Goal: Task Accomplishment & Management: Use online tool/utility

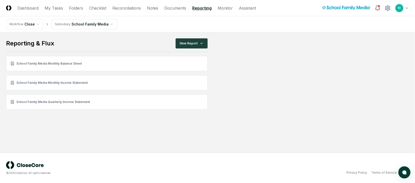
click at [53, 80] on link "School Family Media Monthly Income Statement" at bounding box center [107, 82] width 202 height 15
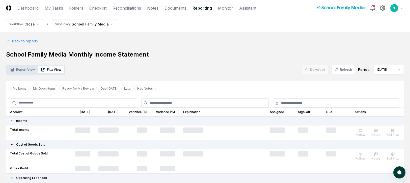
click at [54, 76] on div "Back to reports School Family Media Monthly Income Statement Report View Flux V…" at bounding box center [205, 162] width 398 height 249
click at [56, 71] on button "Flux View" at bounding box center [51, 70] width 26 height 8
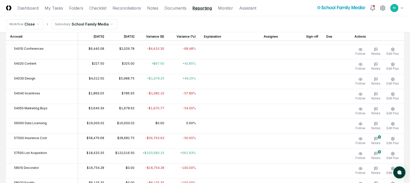
scroll to position [416, 0]
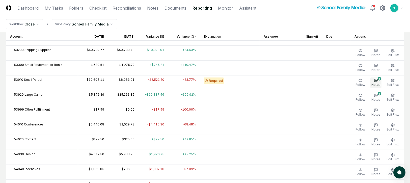
click at [377, 78] on icon "button" at bounding box center [376, 80] width 4 height 4
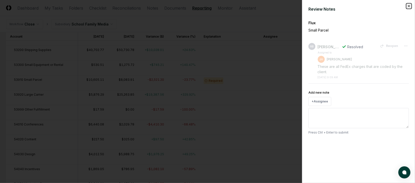
click at [409, 6] on icon "button" at bounding box center [409, 6] width 4 height 4
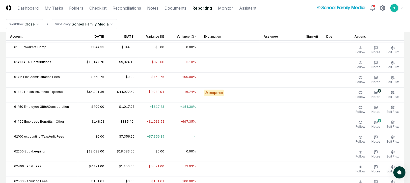
scroll to position [870, 0]
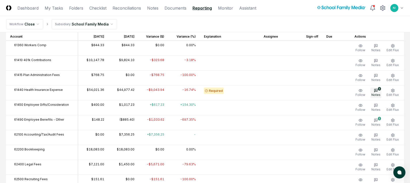
click at [377, 89] on icon "button" at bounding box center [376, 90] width 4 height 4
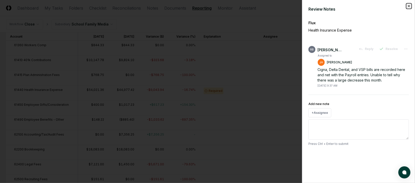
click at [408, 7] on icon "button" at bounding box center [409, 6] width 4 height 4
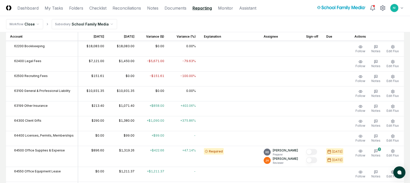
scroll to position [983, 0]
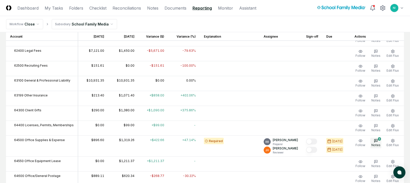
click at [376, 143] on span "Notes" at bounding box center [375, 145] width 9 height 4
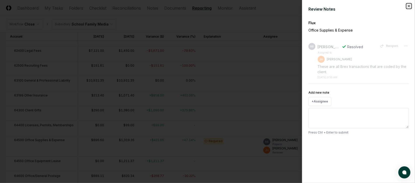
click at [409, 5] on icon "button" at bounding box center [409, 6] width 4 height 4
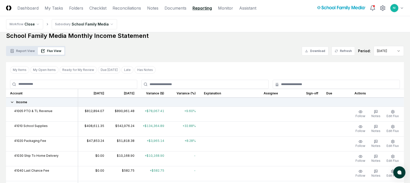
scroll to position [0, 0]
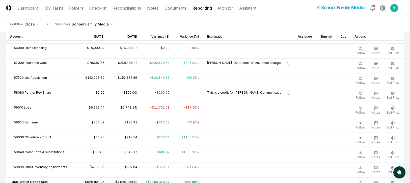
scroll to position [567, 0]
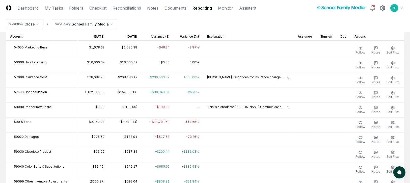
click at [238, 80] on td "[PERSON_NAME]: Our prices for insurance change between school years, on [DATE].…" at bounding box center [248, 80] width 91 height 15
click at [289, 76] on div at bounding box center [287, 77] width 3 height 3
click at [289, 76] on icon at bounding box center [287, 77] width 3 height 3
click at [290, 78] on td "[PERSON_NAME]: Our prices for insurance change between school years, on [DATE].…" at bounding box center [248, 80] width 91 height 15
click at [289, 76] on icon at bounding box center [287, 77] width 3 height 3
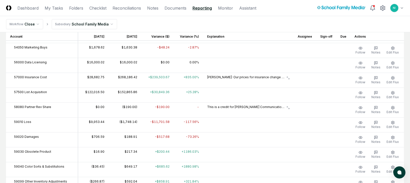
click at [289, 76] on icon at bounding box center [287, 77] width 3 height 3
click at [289, 75] on div "[PERSON_NAME]: Our prices for insurance change between school years, on [DATE].…" at bounding box center [248, 77] width 82 height 5
click at [289, 77] on icon at bounding box center [287, 77] width 3 height 3
click at [283, 76] on p "[PERSON_NAME]: Our prices for insurance change between school years, on [DATE].…" at bounding box center [246, 77] width 78 height 5
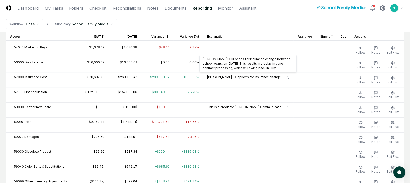
click at [78, 12] on header "CloseCore Dashboard My Tasks Folders Checklist Reconciliations Notes Documents …" at bounding box center [205, 8] width 410 height 16
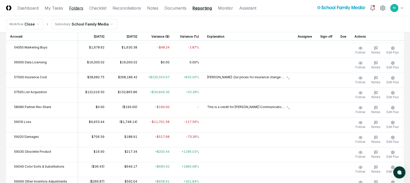
click at [77, 9] on link "Folders" at bounding box center [76, 8] width 14 height 6
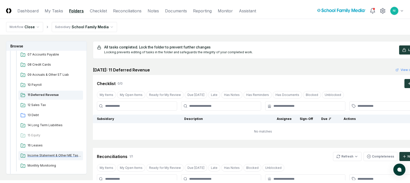
scroll to position [189, 0]
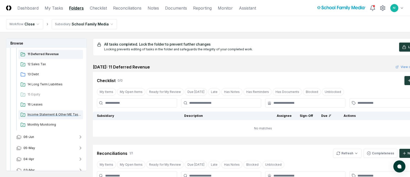
click at [42, 110] on div "Income Statement & Other ME Tasks" at bounding box center [50, 114] width 65 height 9
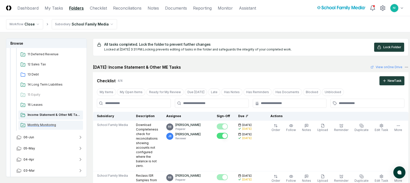
click at [42, 124] on span "Monthly Monitoring" at bounding box center [53, 125] width 53 height 5
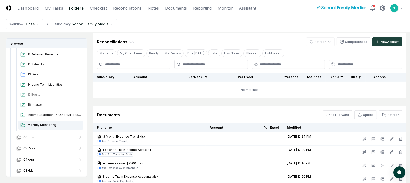
scroll to position [302, 0]
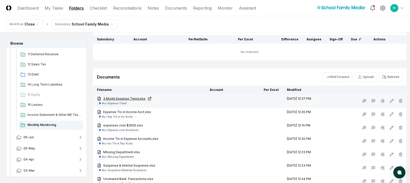
click at [130, 96] on link "3 Month Expense Trend.xlsx" at bounding box center [149, 98] width 104 height 5
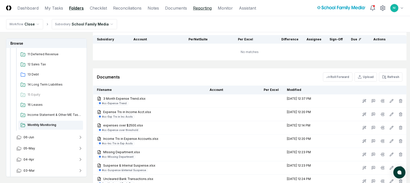
click at [207, 6] on link "Reporting" at bounding box center [202, 8] width 19 height 6
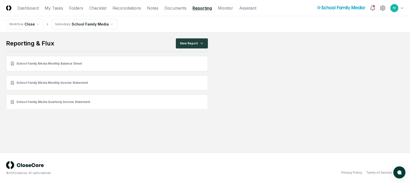
scroll to position [0, 0]
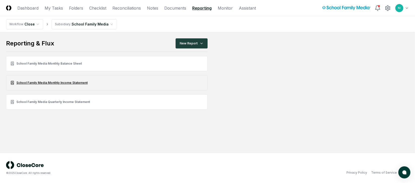
click at [52, 82] on link "School Family Media Monthly Income Statement" at bounding box center [107, 82] width 202 height 15
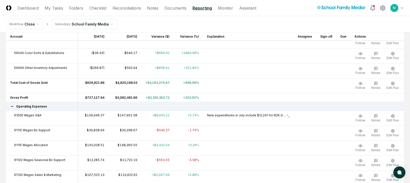
scroll to position [756, 0]
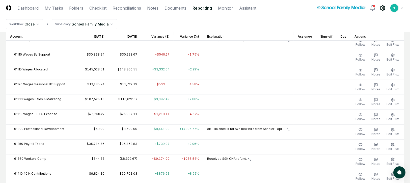
click at [383, 8] on icon at bounding box center [382, 8] width 6 height 6
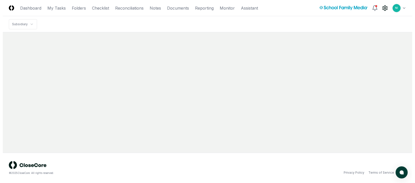
scroll to position [0, 0]
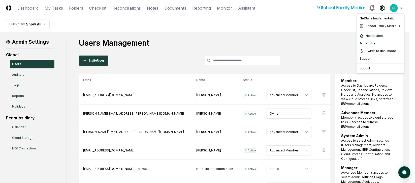
click at [401, 7] on html "CloseCore Dashboard My Tasks Folders Checklist Reconciliations Notes Documents …" at bounding box center [207, 140] width 415 height 281
click at [364, 72] on div "Logout" at bounding box center [381, 69] width 46 height 8
